Goal: Information Seeking & Learning: Check status

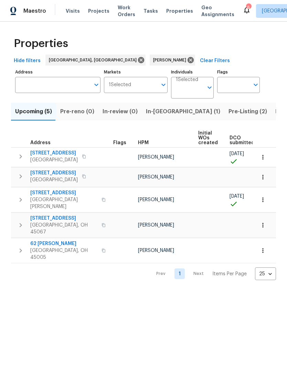
click at [275, 112] on span "Listed (6)" at bounding box center [288, 112] width 26 height 10
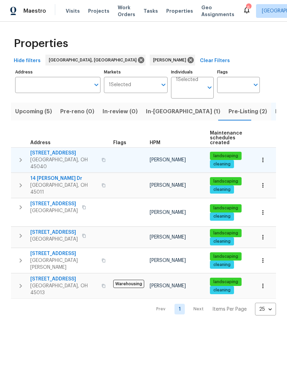
click at [259, 162] on button "button" at bounding box center [262, 160] width 15 height 15
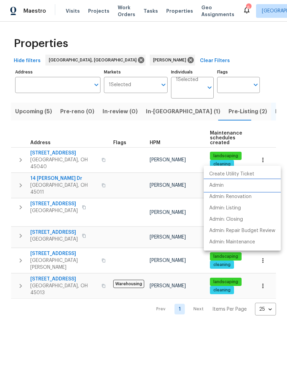
click at [226, 188] on li "Admin" at bounding box center [241, 185] width 77 height 11
click at [153, 324] on div at bounding box center [143, 184] width 287 height 369
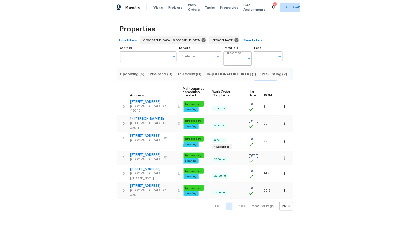
scroll to position [0, 100]
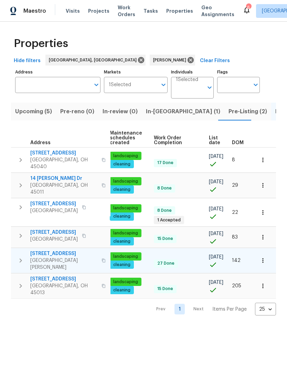
click at [263, 257] on icon "button" at bounding box center [262, 260] width 7 height 7
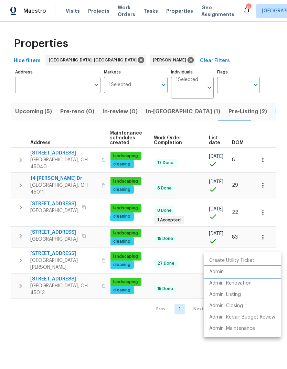
click at [230, 271] on li "Admin" at bounding box center [241, 272] width 77 height 11
click at [70, 261] on div at bounding box center [143, 184] width 287 height 369
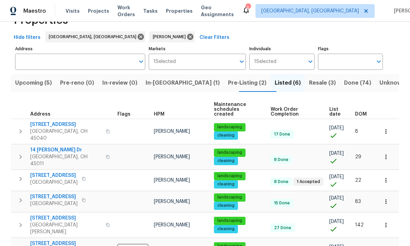
scroll to position [23, 0]
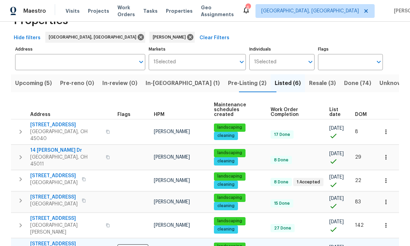
click at [56, 240] on span "3877 Brown Farm Dr" at bounding box center [65, 243] width 71 height 7
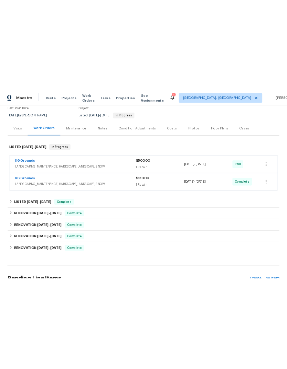
scroll to position [58, 0]
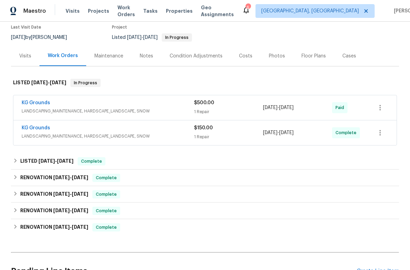
click at [22, 54] on div "Visits" at bounding box center [25, 56] width 12 height 7
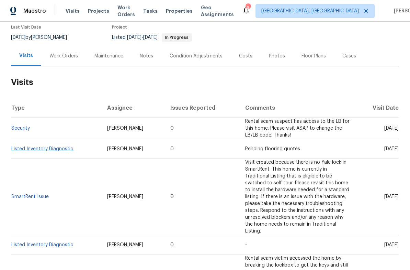
click at [58, 146] on link "Listed Inventory Diagnostic" at bounding box center [42, 148] width 62 height 5
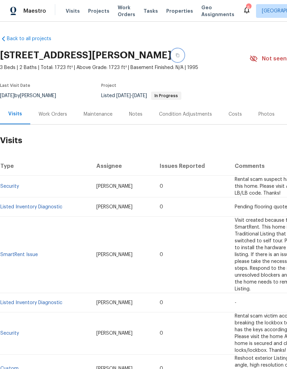
click at [179, 55] on icon "button" at bounding box center [177, 55] width 4 height 4
click at [184, 49] on button "button" at bounding box center [177, 55] width 12 height 12
click at [178, 360] on td "0" at bounding box center [191, 369] width 75 height 29
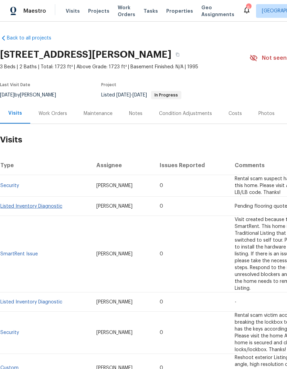
scroll to position [1, 0]
click at [49, 204] on link "Listed Inventory Diagnostic" at bounding box center [31, 206] width 62 height 5
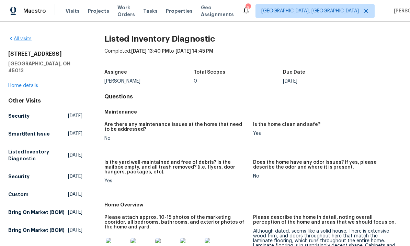
click at [19, 40] on link "All visits" at bounding box center [19, 38] width 23 height 5
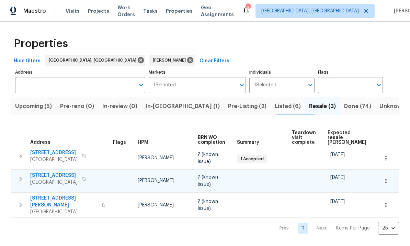
click at [44, 178] on span "4863 Old Tower Ct" at bounding box center [53, 175] width 47 height 7
click at [52, 173] on span "4863 Old Tower Ct" at bounding box center [53, 175] width 47 height 7
click at [243, 55] on div "Hide filters Cincinnati, OH Robert Carl Clear Filters" at bounding box center [205, 61] width 388 height 13
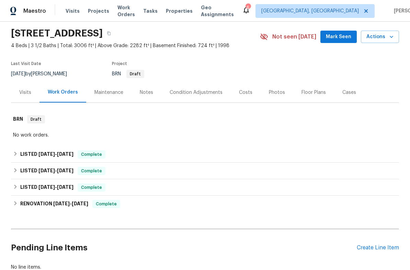
scroll to position [21, 0]
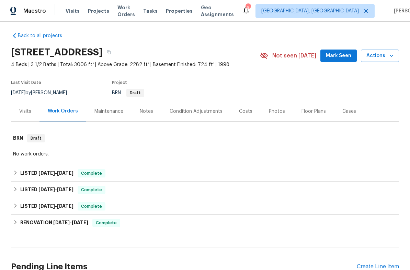
scroll to position [3, 0]
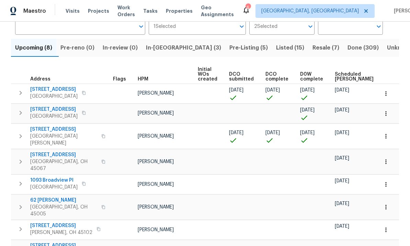
scroll to position [58, 0]
click at [313, 52] on span "Resale (7)" at bounding box center [326, 48] width 27 height 10
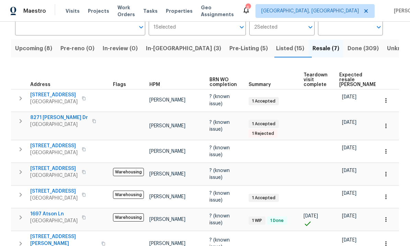
scroll to position [57, 0]
click at [47, 115] on span "8271 [PERSON_NAME] Dr" at bounding box center [59, 117] width 58 height 7
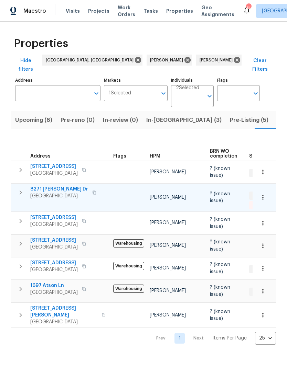
scroll to position [0, 12]
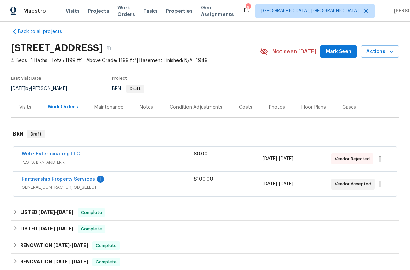
scroll to position [21, 0]
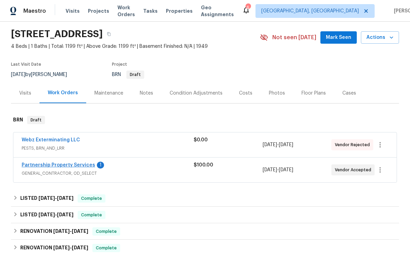
click at [41, 163] on link "Partnership Property Services" at bounding box center [59, 165] width 74 height 5
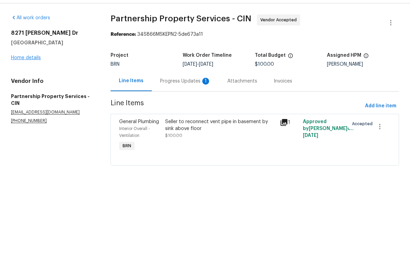
click at [22, 74] on link "Home details" at bounding box center [26, 76] width 30 height 5
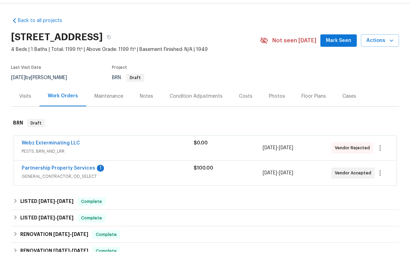
click at [33, 166] on span "PESTS, BRN_AND_LRR" at bounding box center [108, 169] width 172 height 7
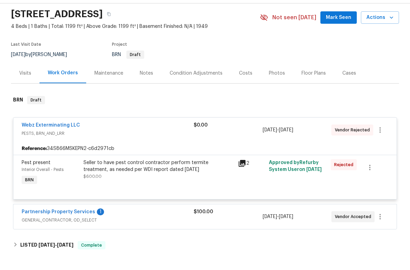
scroll to position [23, 0]
click at [386, 140] on button "button" at bounding box center [380, 148] width 16 height 16
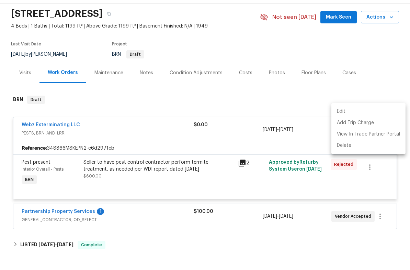
click at [310, 98] on div at bounding box center [205, 135] width 410 height 270
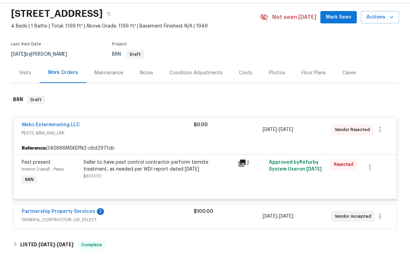
click at [25, 81] on div "Visits" at bounding box center [25, 91] width 29 height 20
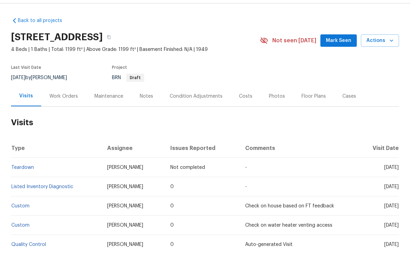
click at [309, 111] on div "Floor Plans" at bounding box center [314, 114] width 24 height 7
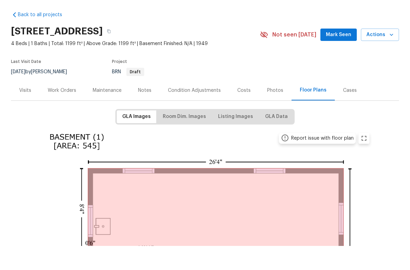
click at [28, 104] on div "Visits" at bounding box center [25, 114] width 29 height 20
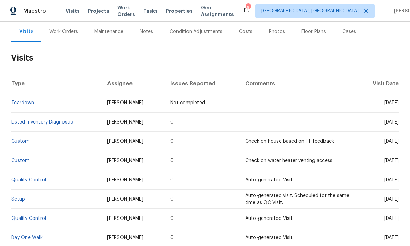
scroll to position [31, 0]
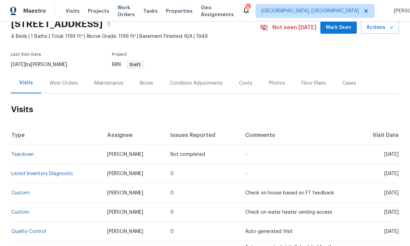
click at [66, 80] on div "Work Orders" at bounding box center [63, 83] width 29 height 7
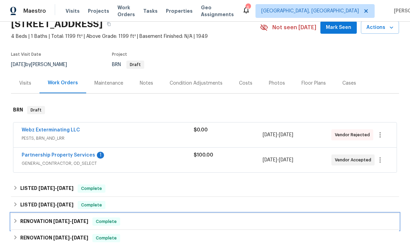
click at [161, 217] on div "RENOVATION 3/14/25 - 3/18/25 Complete" at bounding box center [205, 221] width 384 height 8
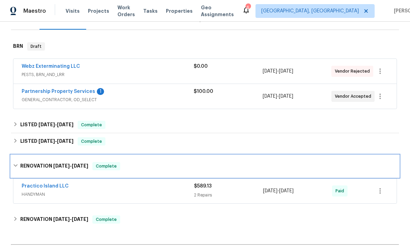
scroll to position [100, 0]
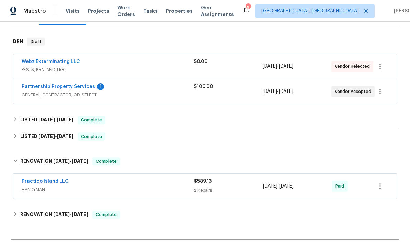
click at [36, 186] on span "HANDYMAN" at bounding box center [108, 189] width 173 height 7
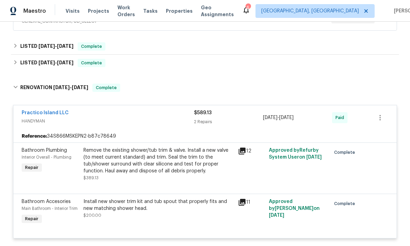
scroll to position [150, 0]
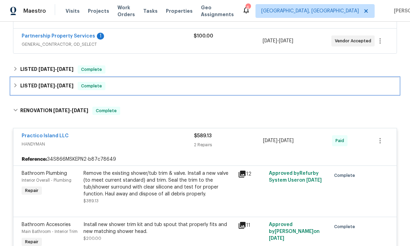
click at [74, 83] on span "4/30/25" at bounding box center [65, 85] width 16 height 5
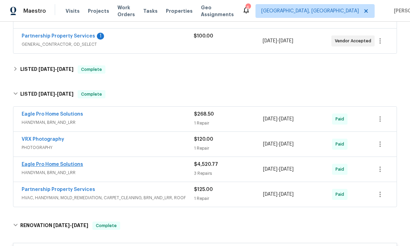
click at [55, 162] on link "Eagle Pro Home Solutions" at bounding box center [53, 164] width 62 height 5
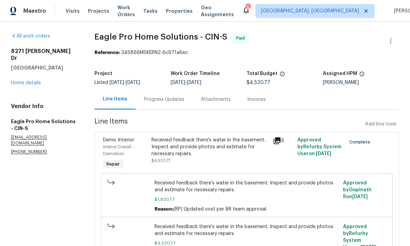
click at [276, 138] on icon at bounding box center [277, 140] width 8 height 8
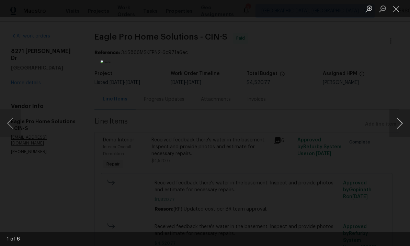
click at [400, 123] on button "Next image" at bounding box center [400, 122] width 21 height 27
click at [401, 120] on button "Next image" at bounding box center [400, 122] width 21 height 27
click at [396, 116] on button "Next image" at bounding box center [400, 122] width 21 height 27
click at [397, 121] on button "Next image" at bounding box center [400, 122] width 21 height 27
click at [397, 124] on button "Next image" at bounding box center [400, 122] width 21 height 27
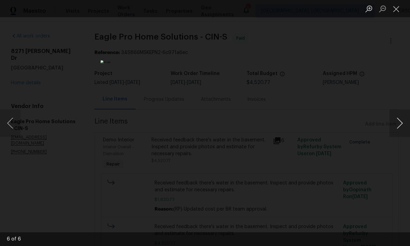
click at [396, 123] on button "Next image" at bounding box center [400, 122] width 21 height 27
click at [396, 127] on button "Next image" at bounding box center [400, 122] width 21 height 27
click at [394, 14] on button "Close lightbox" at bounding box center [397, 9] width 14 height 12
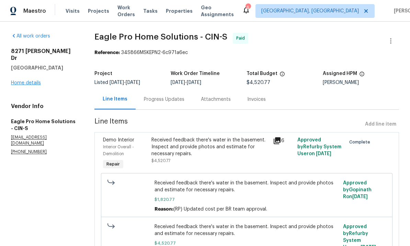
click at [31, 80] on link "Home details" at bounding box center [26, 82] width 30 height 5
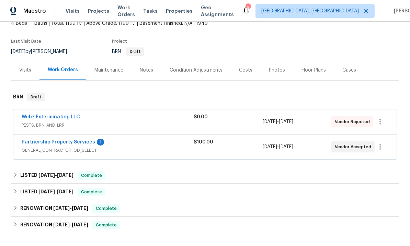
scroll to position [77, 0]
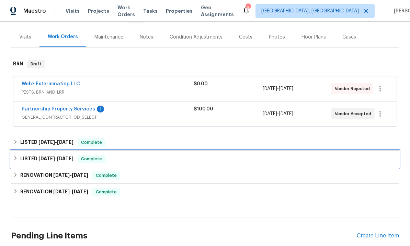
click at [67, 161] on h6 "LISTED 3/24/25 - 4/30/25" at bounding box center [46, 159] width 53 height 8
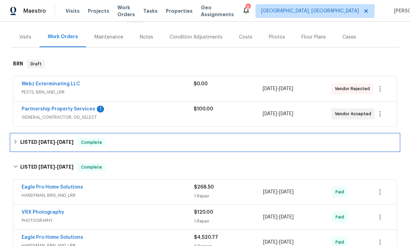
click at [95, 148] on div "LISTED 7/21/25 - 7/24/25 Complete" at bounding box center [205, 142] width 388 height 16
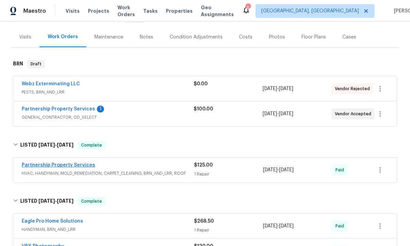
click at [88, 167] on link "Partnership Property Services" at bounding box center [59, 165] width 74 height 5
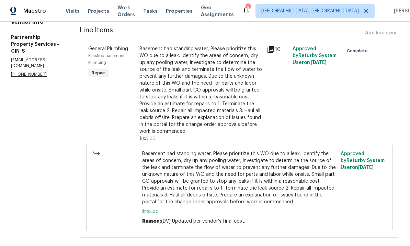
scroll to position [91, 0]
click at [275, 47] on icon at bounding box center [271, 49] width 7 height 7
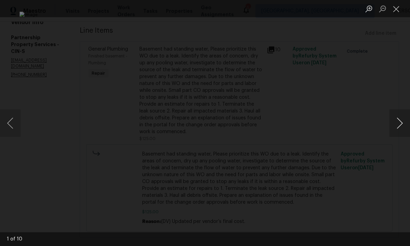
click at [400, 127] on button "Next image" at bounding box center [400, 122] width 21 height 27
click at [401, 126] on button "Next image" at bounding box center [400, 122] width 21 height 27
click at [397, 128] on button "Next image" at bounding box center [400, 122] width 21 height 27
click at [395, 127] on button "Next image" at bounding box center [400, 122] width 21 height 27
click at [394, 122] on button "Next image" at bounding box center [400, 122] width 21 height 27
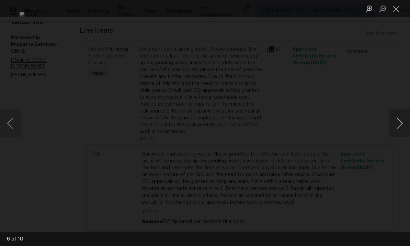
click at [393, 122] on button "Next image" at bounding box center [400, 122] width 21 height 27
click at [398, 124] on button "Next image" at bounding box center [400, 122] width 21 height 27
click at [400, 118] on button "Next image" at bounding box center [400, 122] width 21 height 27
click at [397, 121] on button "Next image" at bounding box center [400, 122] width 21 height 27
click at [394, 119] on button "Next image" at bounding box center [400, 122] width 21 height 27
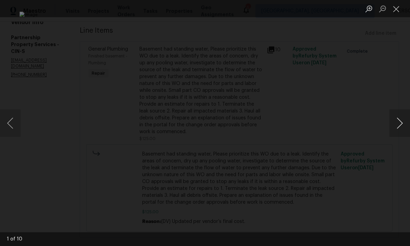
click at [397, 121] on button "Next image" at bounding box center [400, 122] width 21 height 27
click at [397, 120] on button "Next image" at bounding box center [400, 122] width 21 height 27
click at [395, 122] on button "Next image" at bounding box center [400, 122] width 21 height 27
click at [400, 121] on button "Next image" at bounding box center [400, 122] width 21 height 27
click at [398, 125] on button "Next image" at bounding box center [400, 122] width 21 height 27
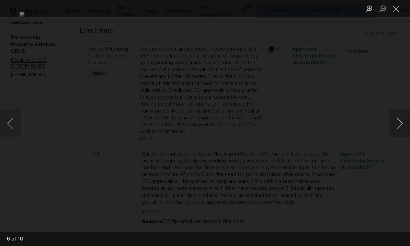
click at [396, 120] on button "Next image" at bounding box center [400, 122] width 21 height 27
click at [395, 7] on button "Close lightbox" at bounding box center [397, 9] width 14 height 12
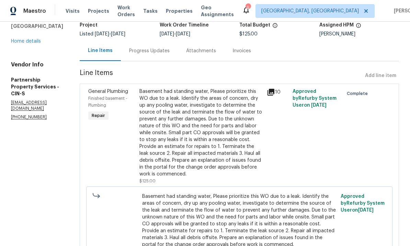
scroll to position [50, 0]
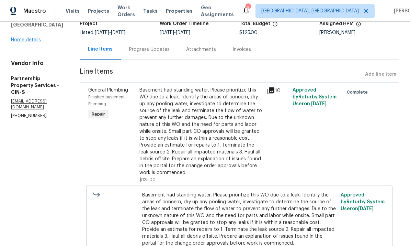
click at [29, 37] on link "Home details" at bounding box center [26, 39] width 30 height 5
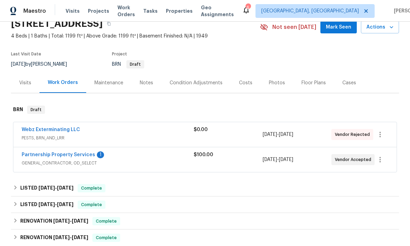
scroll to position [33, 0]
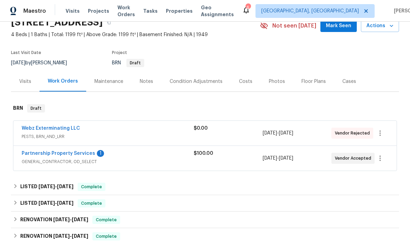
click at [25, 84] on div "Visits" at bounding box center [25, 81] width 12 height 7
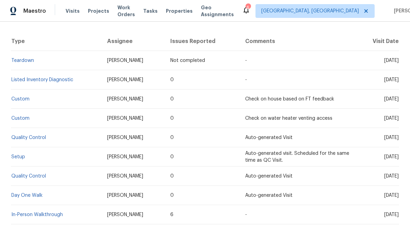
scroll to position [124, 0]
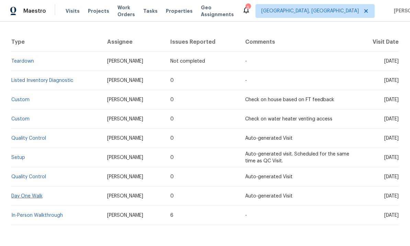
click at [29, 195] on link "Day One Walk" at bounding box center [26, 195] width 31 height 5
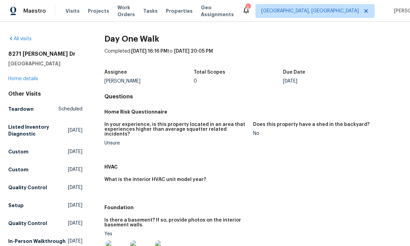
scroll to position [-2, 0]
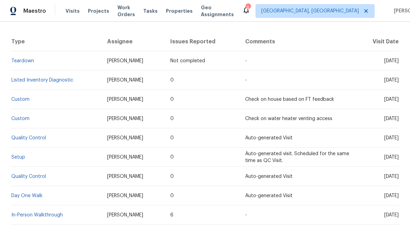
scroll to position [124, 0]
click at [19, 159] on link "Setup" at bounding box center [18, 157] width 14 height 5
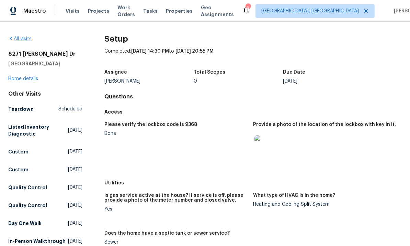
click at [22, 41] on link "All visits" at bounding box center [19, 38] width 23 height 5
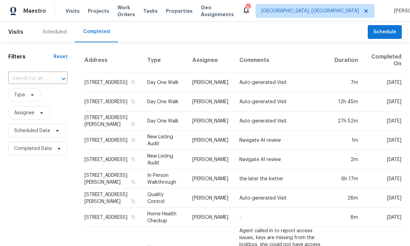
click at [23, 2] on div "Maestro Visits Projects Work Orders Tasks Properties Geo Assignments 6 [GEOGRAP…" at bounding box center [205, 11] width 410 height 22
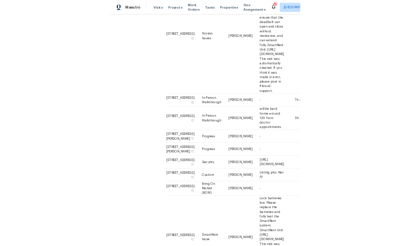
scroll to position [383, 0]
